Goal: Transaction & Acquisition: Obtain resource

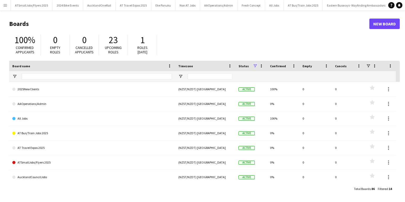
click at [5, 5] on app-icon "Menu" at bounding box center [5, 5] width 4 height 4
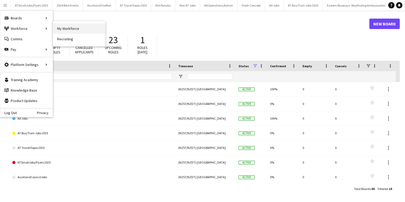
click at [62, 27] on link "My Workforce" at bounding box center [79, 28] width 52 height 10
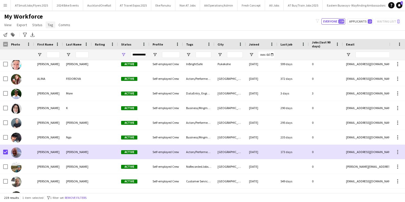
click at [50, 25] on span "Tag" at bounding box center [51, 25] width 6 height 5
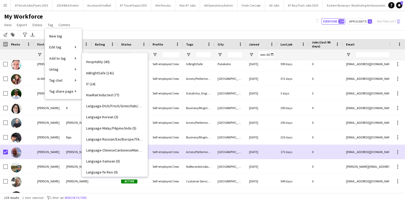
scroll to position [100, 0]
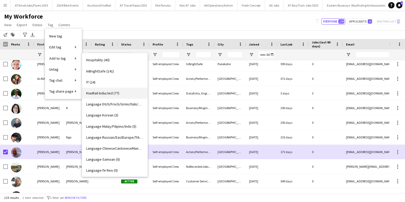
click at [108, 92] on span "KiwiRail Inducted (77)" at bounding box center [102, 93] width 33 height 5
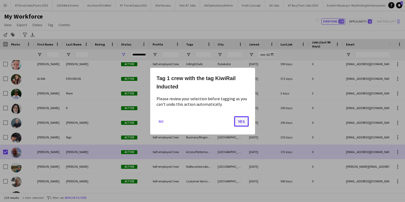
click at [243, 121] on button "Yes" at bounding box center [241, 121] width 15 height 10
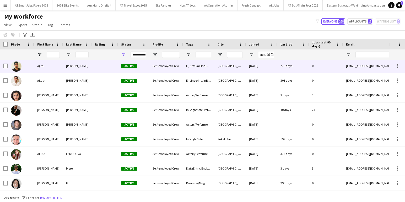
scroll to position [0, 0]
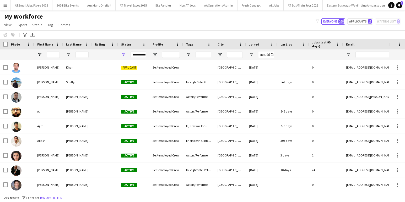
click at [5, 4] on app-icon "Menu" at bounding box center [5, 5] width 4 height 4
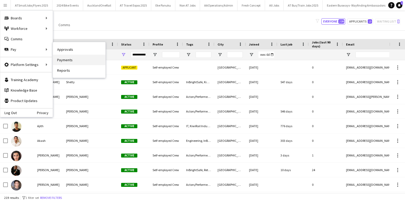
click at [67, 60] on link "Payments" at bounding box center [79, 60] width 52 height 10
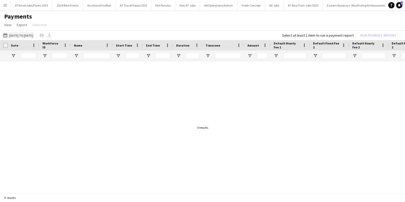
click at [25, 36] on button "[DATE] to [DATE] [DATE] to [DATE]" at bounding box center [18, 35] width 32 height 6
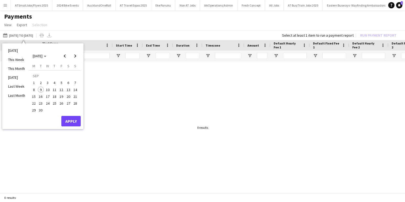
drag, startPoint x: 34, startPoint y: 83, endPoint x: 62, endPoint y: 84, distance: 28.1
click at [34, 82] on span "1" at bounding box center [34, 83] width 6 height 6
click at [76, 84] on span "7" at bounding box center [75, 83] width 6 height 6
click at [74, 120] on button "Apply" at bounding box center [70, 121] width 19 height 10
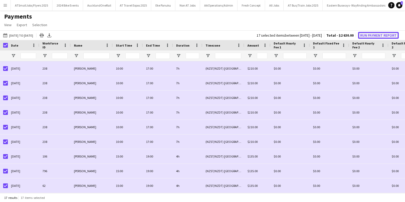
click at [376, 35] on button "Run Payment Report" at bounding box center [378, 35] width 41 height 7
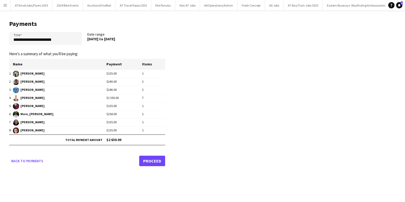
click at [153, 161] on link "Proceed" at bounding box center [152, 161] width 26 height 10
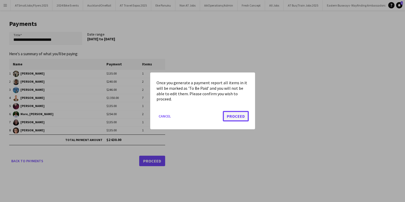
click at [241, 117] on button "Proceed" at bounding box center [236, 116] width 26 height 10
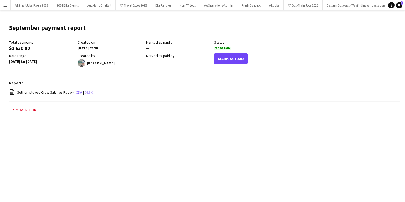
click at [88, 92] on link "xlsx" at bounding box center [88, 92] width 7 height 5
